Goal: Answer question/provide support: Share knowledge or assist other users

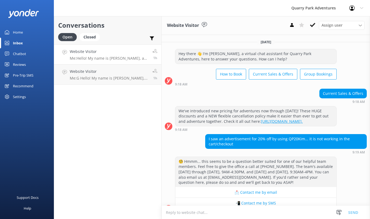
scroll to position [67, 0]
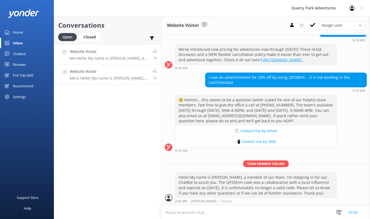
click at [107, 79] on p "Me: G Hello! My name is [PERSON_NAME], a member of our team. I'm stepping in fo…" at bounding box center [109, 78] width 79 height 5
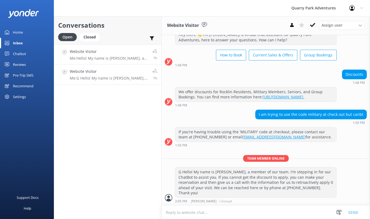
click at [112, 60] on p "Me: Hello! My name is [PERSON_NAME], a member of our team. I'm stepping in for …" at bounding box center [109, 58] width 79 height 5
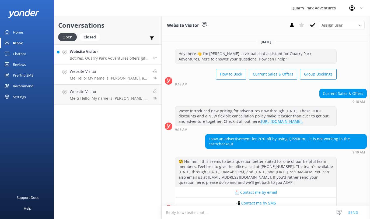
click at [128, 57] on p "Bot: Yes, Quarry Park Adventures offers gift cards that can be purchased throug…" at bounding box center [109, 58] width 79 height 5
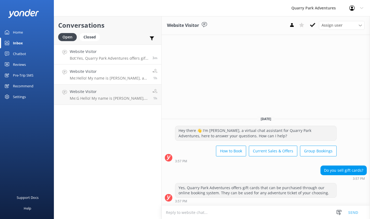
click at [125, 77] on p "Me: Hello! My name is [PERSON_NAME], a member of our team. I'm stepping in for …" at bounding box center [109, 78] width 79 height 5
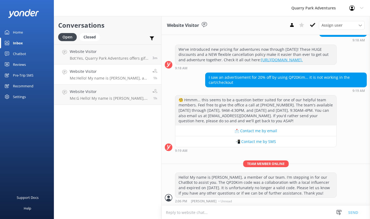
scroll to position [67, 0]
click at [314, 28] on button at bounding box center [313, 25] width 10 height 8
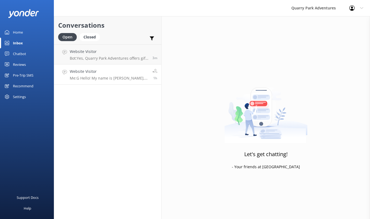
click at [106, 78] on p "Me: G Hello! My name is [PERSON_NAME], a member of our team. I'm stepping in fo…" at bounding box center [109, 78] width 79 height 5
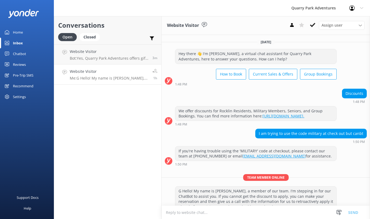
scroll to position [19, 0]
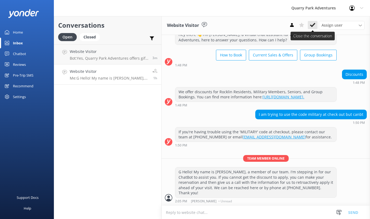
click at [311, 25] on use at bounding box center [312, 25] width 5 height 4
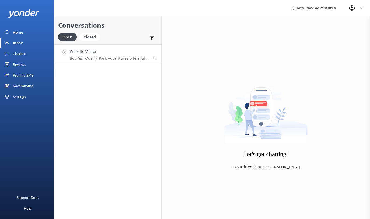
click at [104, 57] on p "Bot: Yes, Quarry Park Adventures offers gift cards that can be purchased throug…" at bounding box center [109, 58] width 79 height 5
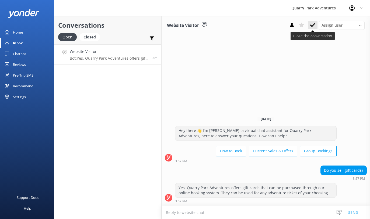
click at [313, 26] on icon at bounding box center [312, 24] width 5 height 5
click at [147, 54] on h4 "Website Visitor" at bounding box center [109, 52] width 79 height 6
